Goal: Task Accomplishment & Management: Manage account settings

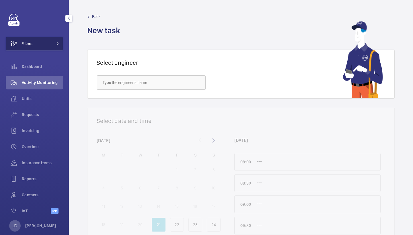
click at [60, 49] on button "Filters" at bounding box center [34, 44] width 57 height 14
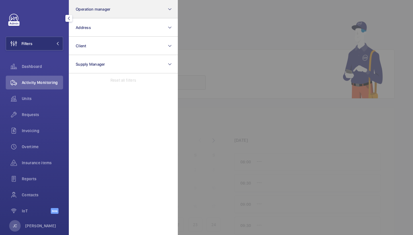
click at [104, 10] on span "Operation manager" at bounding box center [93, 9] width 35 height 5
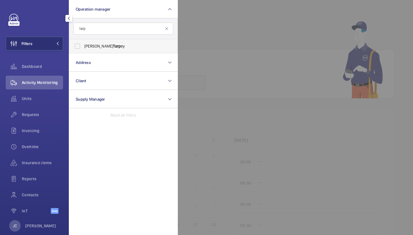
type input "tarp"
click at [91, 44] on span "[PERSON_NAME] ey" at bounding box center [123, 46] width 79 height 6
click at [83, 44] on input "[PERSON_NAME] ey" at bounding box center [77, 45] width 11 height 11
checkbox input "true"
click at [42, 94] on div "Units" at bounding box center [34, 99] width 57 height 14
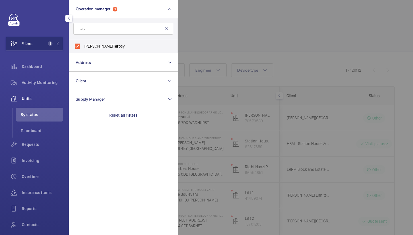
click at [189, 48] on div at bounding box center [384, 117] width 413 height 235
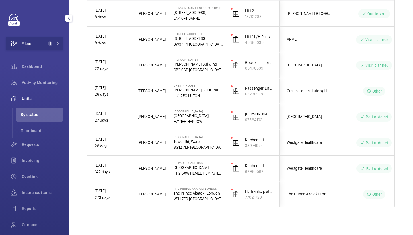
scroll to position [208, 0]
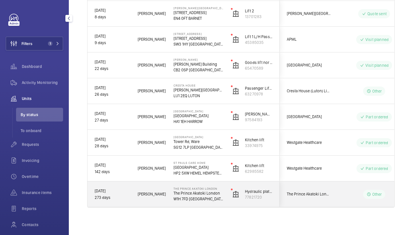
click at [160, 186] on div "[PERSON_NAME]" at bounding box center [148, 194] width 35 height 18
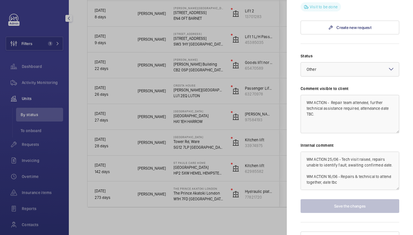
scroll to position [392, 0]
click at [355, 176] on textarea "WM ACTION 25/06 - Tech visit raised, repairs unable to identify fault, awaiting…" at bounding box center [349, 171] width 99 height 38
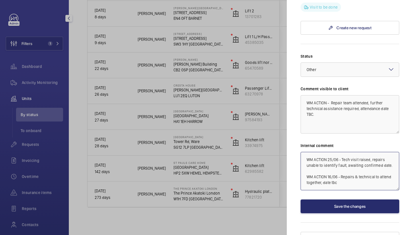
scroll to position [22, 0]
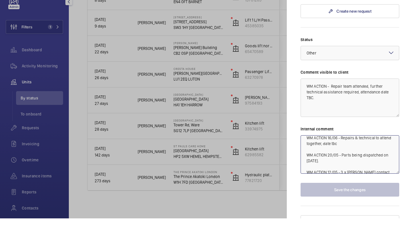
click at [390, 161] on textarea "WM ACTION 25/06 - Tech visit raised, repairs unable to identify fault, awaiting…" at bounding box center [349, 171] width 99 height 38
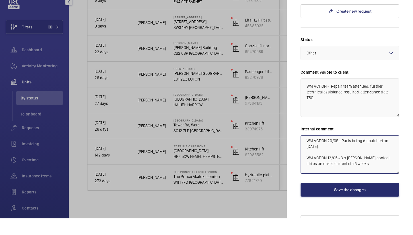
scroll to position [0, 0]
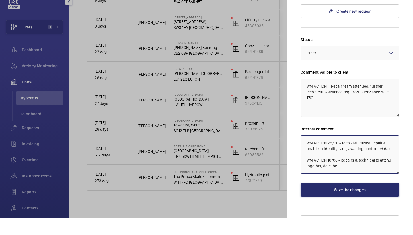
drag, startPoint x: 306, startPoint y: 161, endPoint x: 302, endPoint y: 108, distance: 52.9
click at [302, 108] on div "Status Select a status × Other × Comment visible to client WM ACTION - Repair t…" at bounding box center [349, 133] width 99 height 160
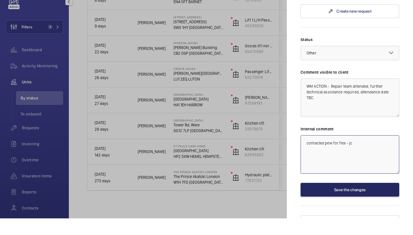
type textarea "contacted pew for flex - jc"
click at [326, 199] on button "Save the changes" at bounding box center [349, 206] width 99 height 14
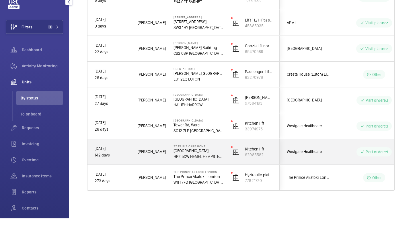
click at [310, 165] on span "Westgate Healthcare" at bounding box center [309, 168] width 44 height 7
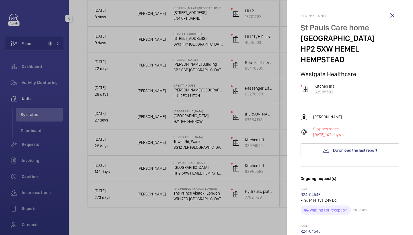
click at [157, 187] on div at bounding box center [206, 117] width 413 height 235
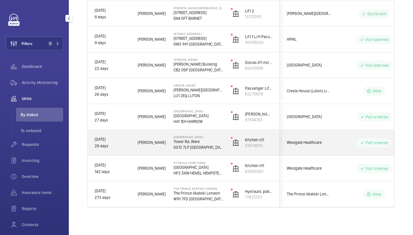
click at [308, 136] on div "Westgate Healthcare" at bounding box center [305, 143] width 51 height 18
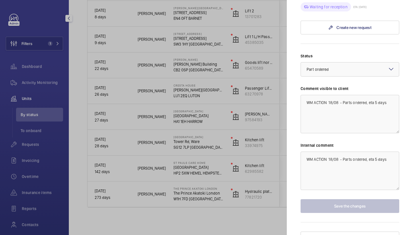
scroll to position [460, 0]
click at [391, 152] on textarea "WM ACTION 18/08 - Parts ordered, eta 5 days" at bounding box center [349, 171] width 99 height 38
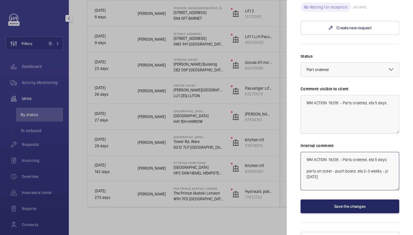
type textarea "WM ACTION 18/08 - Parts ordered, eta 5 days parts on order - push board. eta 2-…"
click at [369, 199] on button "Save the changes" at bounding box center [349, 206] width 99 height 14
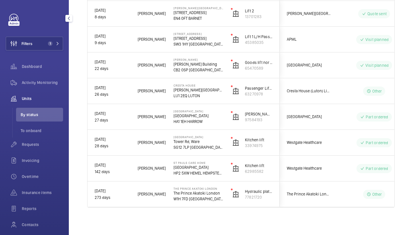
scroll to position [0, 0]
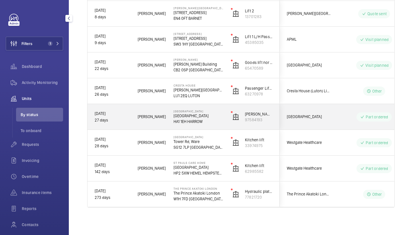
click at [207, 123] on p "HA1 1EH HARROW" at bounding box center [198, 122] width 50 height 6
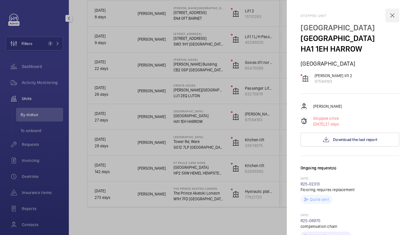
click at [393, 15] on wm-front-icon-button at bounding box center [392, 16] width 14 height 14
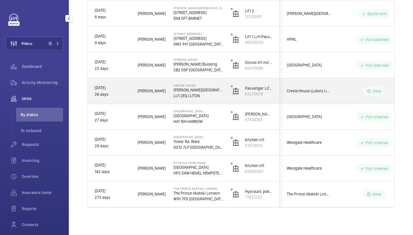
click at [167, 93] on div "[STREET_ADDRESS][PERSON_NAME]" at bounding box center [195, 91] width 57 height 26
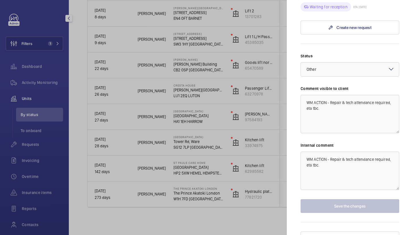
scroll to position [533, 0]
click at [170, 58] on div at bounding box center [206, 117] width 413 height 235
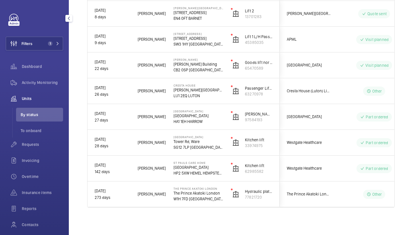
click at [171, 67] on div "[PERSON_NAME] [PERSON_NAME] Building CB2 0SP [GEOGRAPHIC_DATA]" at bounding box center [195, 65] width 57 height 26
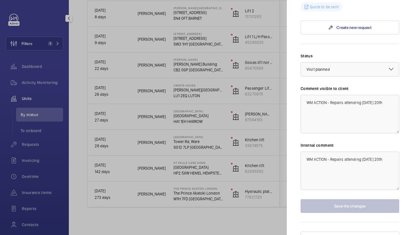
scroll to position [203, 0]
click at [395, 152] on textarea "WM ACTION - Repairs attending [DATE] 20th" at bounding box center [349, 171] width 99 height 38
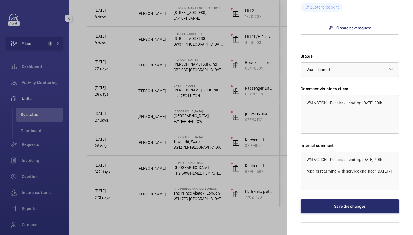
type textarea "WM ACTION - Repairs attending [DATE] 20th repairs returning with service engine…"
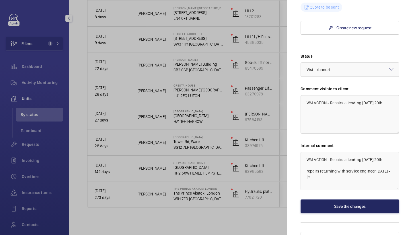
click at [351, 199] on button "Save the changes" at bounding box center [349, 206] width 99 height 14
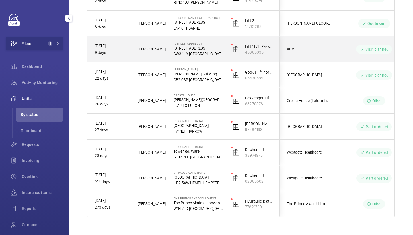
scroll to position [197, 0]
click at [187, 46] on p "[STREET_ADDRESS]" at bounding box center [198, 43] width 50 height 3
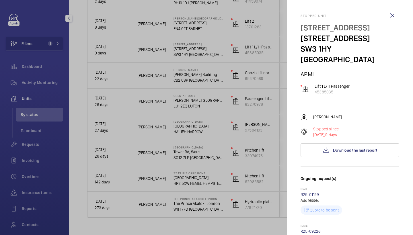
scroll to position [0, 0]
click at [192, 112] on div at bounding box center [206, 117] width 413 height 235
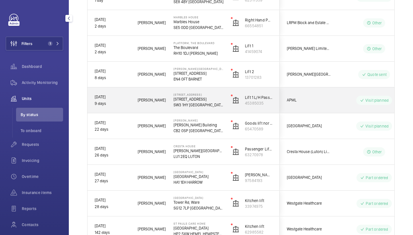
scroll to position [145, 0]
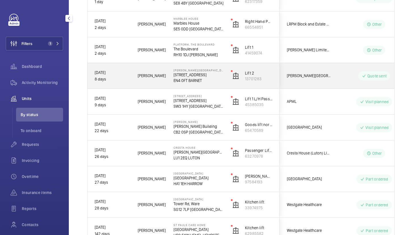
click at [201, 78] on p "EN4 0FT BARNET" at bounding box center [198, 81] width 50 height 6
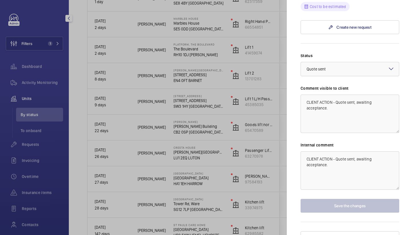
scroll to position [240, 0]
click at [111, 141] on div at bounding box center [206, 117] width 413 height 235
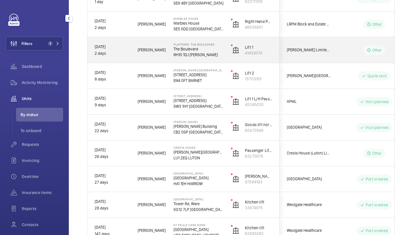
click at [199, 59] on div "Platform, [GEOGRAPHIC_DATA] [PERSON_NAME]" at bounding box center [195, 50] width 57 height 26
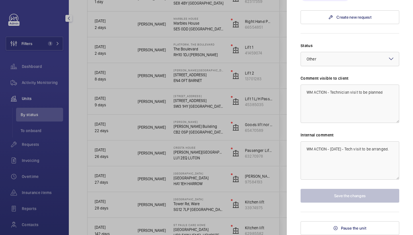
scroll to position [320, 0]
click at [396, 148] on textarea "WM ACTION - [DATE] - Tech visit to be arranged." at bounding box center [349, 160] width 99 height 38
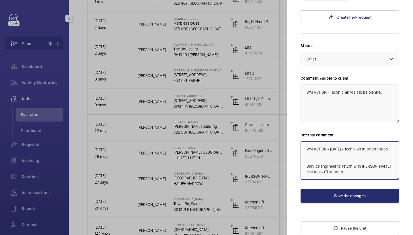
type textarea "WM ACTION - [DATE] - Tech visit to be arranged. Service engineer to return with…"
click at [367, 192] on button "Save the changes" at bounding box center [349, 196] width 99 height 14
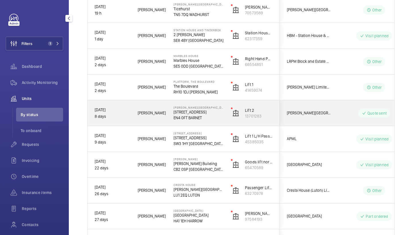
scroll to position [103, 0]
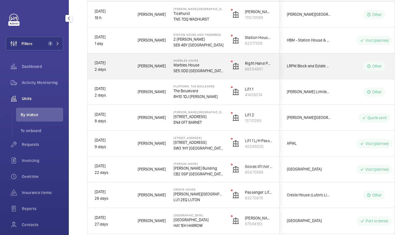
click at [194, 65] on p "Marbles House" at bounding box center [198, 65] width 50 height 6
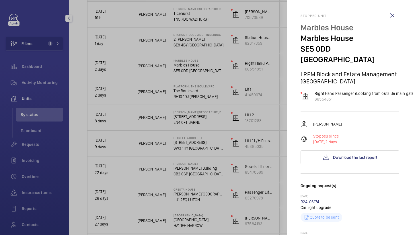
scroll to position [0, 0]
click at [234, 81] on div at bounding box center [206, 117] width 413 height 235
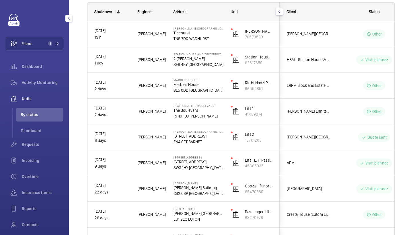
scroll to position [72, 0]
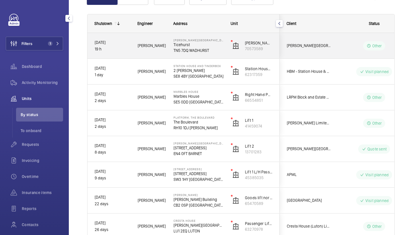
click at [203, 51] on p "TN5 7DQ WADHURST" at bounding box center [198, 51] width 50 height 6
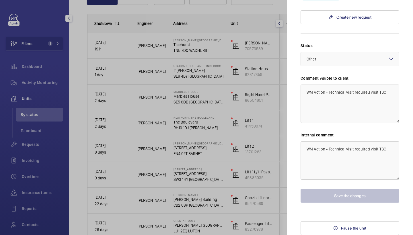
scroll to position [250, 0]
click at [392, 152] on textarea "WM Action - Technical visit required visit TBC" at bounding box center [349, 160] width 99 height 38
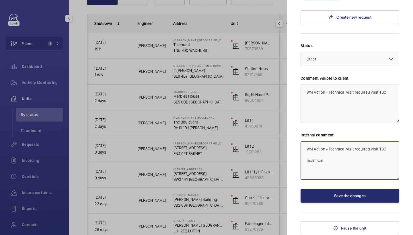
type textarea "WM Action - Technical visit required visit TBC technical"
click at [256, 66] on div at bounding box center [206, 117] width 413 height 235
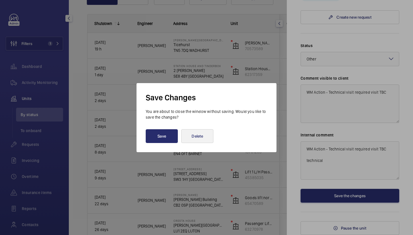
click at [184, 134] on button "Delete" at bounding box center [197, 136] width 32 height 14
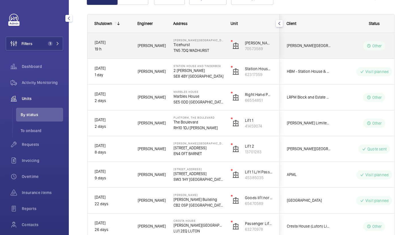
click at [163, 52] on div "[PERSON_NAME]" at bounding box center [148, 46] width 35 height 18
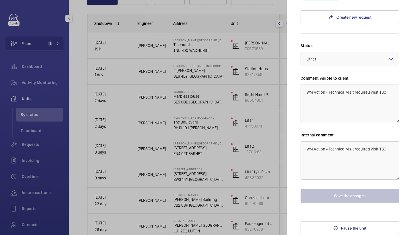
scroll to position [250, 0]
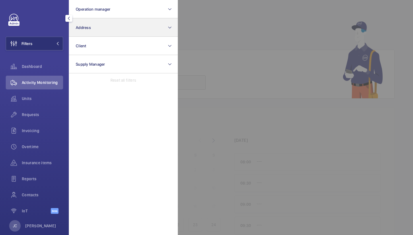
click at [90, 27] on span "Address" at bounding box center [83, 27] width 15 height 5
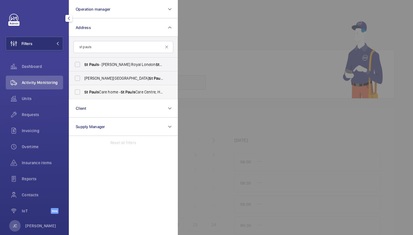
type input "st pauls"
click at [102, 89] on span "St Pauls Care home - [GEOGRAPHIC_DATA], HEMEL HEMP ST EAD HP2 5XW" at bounding box center [123, 92] width 79 height 6
click at [83, 89] on input "St Pauls Care home - St Pauls Care Centre, HEMEL HEMP ST EAD HP2 5XW" at bounding box center [77, 91] width 11 height 11
checkbox input "true"
click at [63, 76] on div "Filters 1 Operation manager Address 1 st pauls St Pauls - Leonardo Royal London…" at bounding box center [34, 117] width 69 height 235
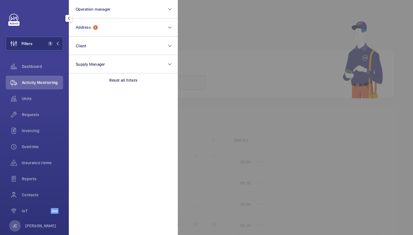
click at [56, 81] on span "Activity Monitoring" at bounding box center [42, 83] width 41 height 6
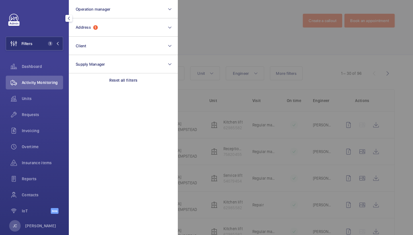
click at [201, 45] on div at bounding box center [384, 117] width 413 height 235
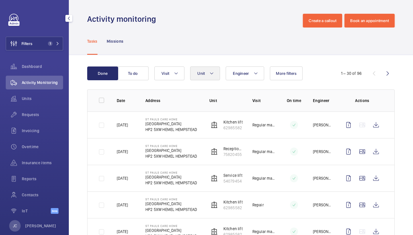
click at [211, 74] on mat-icon at bounding box center [211, 73] width 5 height 7
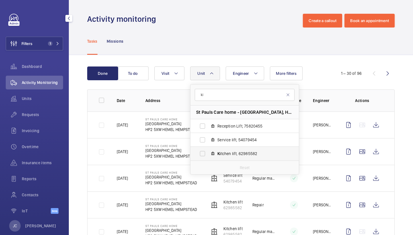
type input "ki"
click at [244, 153] on span "Ki tchen lift, 62985582" at bounding box center [250, 154] width 66 height 6
click at [208, 153] on input "Ki tchen lift, 62985582" at bounding box center [202, 153] width 11 height 11
checkbox input "true"
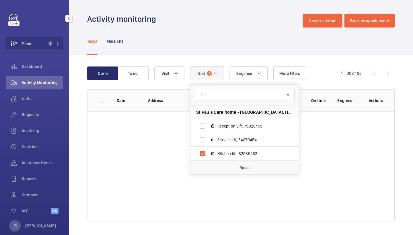
click at [257, 28] on div "Tasks Missions" at bounding box center [240, 41] width 307 height 27
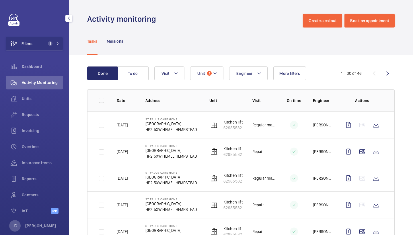
click at [245, 31] on div "Tasks Missions" at bounding box center [240, 41] width 307 height 27
click at [374, 152] on wm-front-icon-button at bounding box center [376, 152] width 14 height 14
click at [377, 127] on wm-front-icon-button at bounding box center [376, 125] width 14 height 14
click at [41, 116] on span "Requests" at bounding box center [42, 115] width 41 height 6
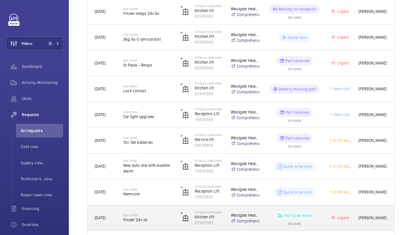
scroll to position [114, 0]
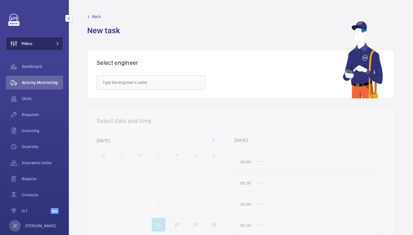
click at [53, 44] on span at bounding box center [55, 43] width 7 height 3
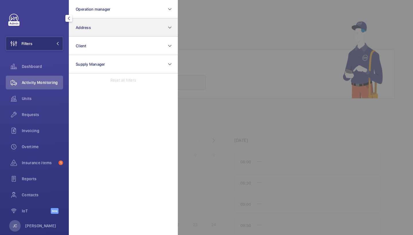
click at [110, 26] on button "Address" at bounding box center [123, 27] width 109 height 18
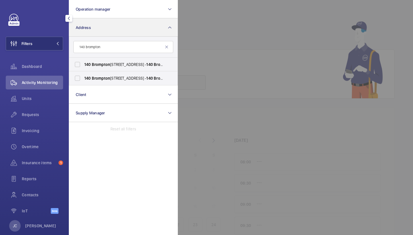
type input "140 Brompton"
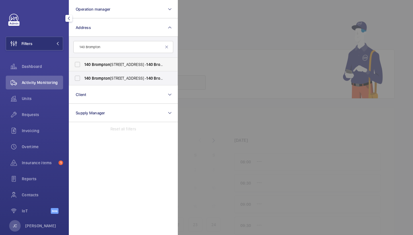
drag, startPoint x: 110, startPoint y: 26, endPoint x: 116, endPoint y: 59, distance: 33.5
click at [116, 59] on label "140 Brompton Road, London SW3 1HY - 140 Brompton Rd, LONDON SW3 1HY" at bounding box center [119, 65] width 100 height 14
click at [83, 59] on input "140 Brompton Road, London SW3 1HY - 140 Brompton Rd, LONDON SW3 1HY" at bounding box center [77, 64] width 11 height 11
checkbox input "true"
click at [110, 84] on label "140 Brompton Road, London SW3 1HY - 140 Brompton Rd, LONDON SW3 1HY" at bounding box center [119, 78] width 100 height 14
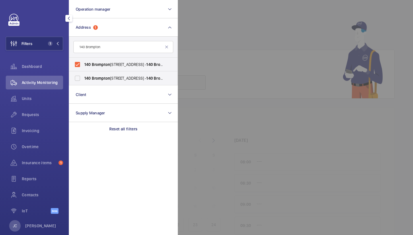
click at [83, 84] on input "140 Brompton Road, London SW3 1HY - 140 Brompton Rd, LONDON SW3 1HY" at bounding box center [77, 78] width 11 height 11
checkbox input "true"
click at [47, 85] on span "Activity Monitoring" at bounding box center [42, 83] width 41 height 6
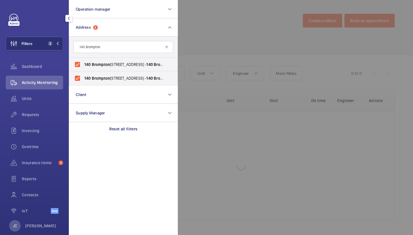
click at [215, 18] on div at bounding box center [384, 117] width 413 height 235
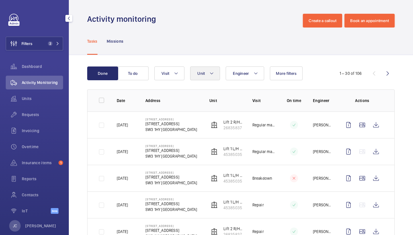
click at [206, 71] on button "Unit" at bounding box center [205, 73] width 30 height 14
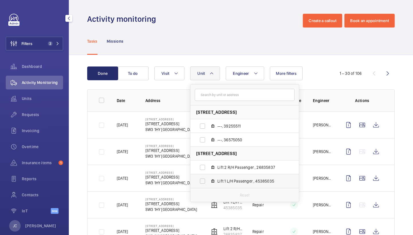
click at [230, 184] on span "Lift 1 L/H Passenger , 45385035" at bounding box center [250, 181] width 66 height 6
click at [208, 184] on input "Lift 1 L/H Passenger , 45385035" at bounding box center [202, 180] width 11 height 11
checkbox input "true"
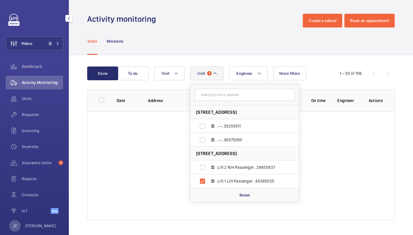
click at [244, 43] on div "Tasks Missions" at bounding box center [240, 41] width 307 height 27
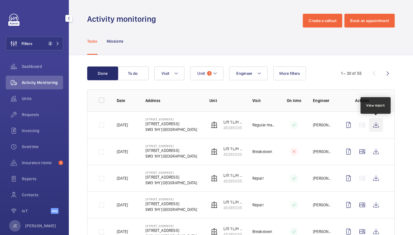
click at [377, 122] on wm-front-icon-button at bounding box center [376, 125] width 14 height 14
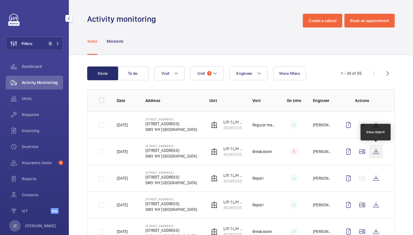
click at [378, 150] on wm-front-icon-button at bounding box center [376, 152] width 14 height 14
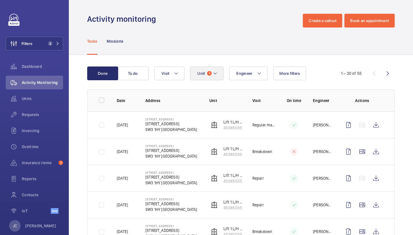
click at [218, 74] on button "Unit 1" at bounding box center [206, 73] width 33 height 14
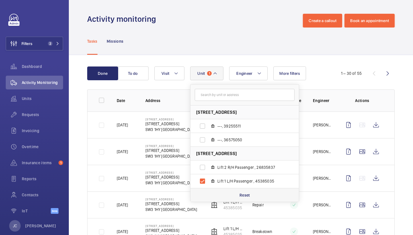
click at [248, 194] on p "Reset" at bounding box center [244, 195] width 11 height 6
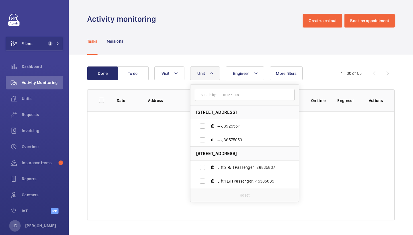
click at [203, 50] on div "Tasks Missions" at bounding box center [240, 41] width 307 height 27
